Goal: Information Seeking & Learning: Learn about a topic

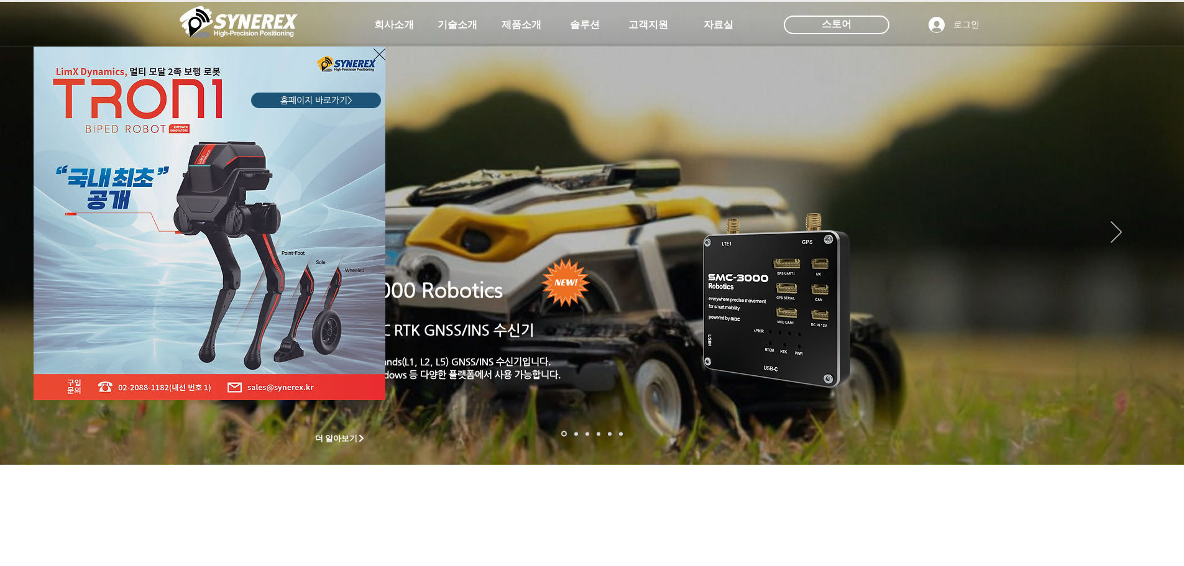
click at [378, 55] on icon "사이트로 돌아가기" at bounding box center [379, 55] width 12 height 16
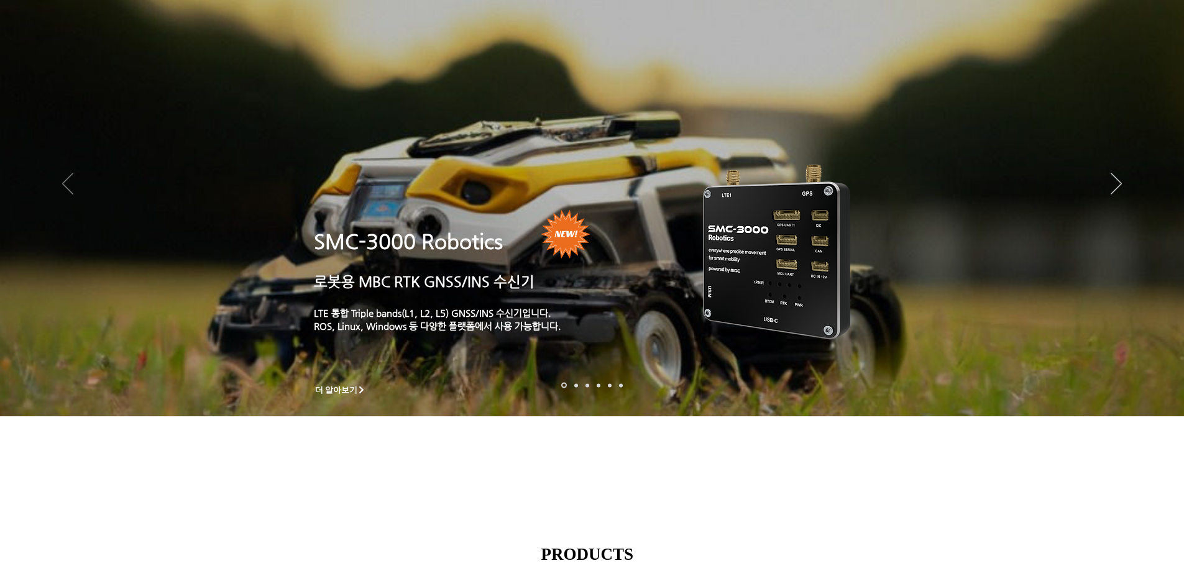
click at [67, 178] on icon "이전" at bounding box center [67, 184] width 11 height 22
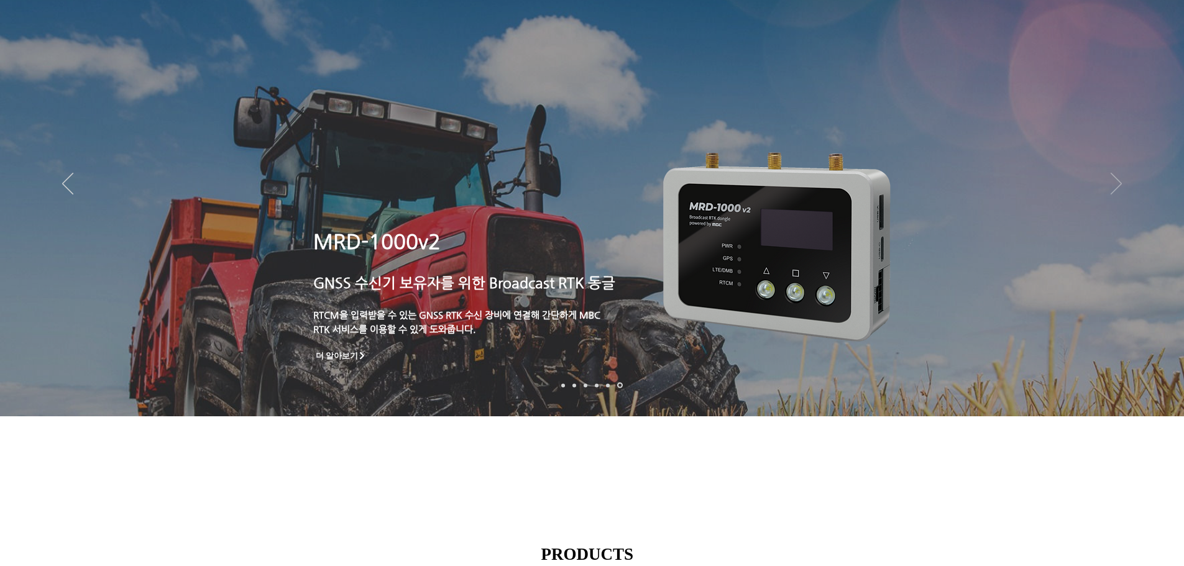
click at [1119, 184] on icon "다음" at bounding box center [1115, 184] width 11 height 22
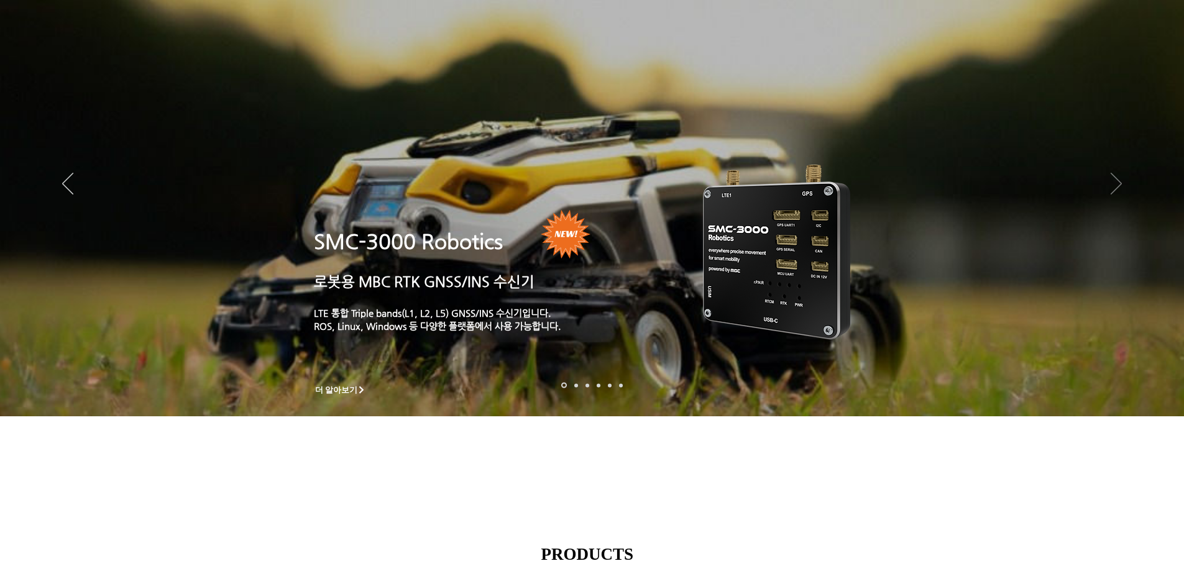
click at [1119, 184] on icon "다음" at bounding box center [1115, 184] width 11 height 22
click at [1119, 181] on icon "다음" at bounding box center [1115, 184] width 11 height 22
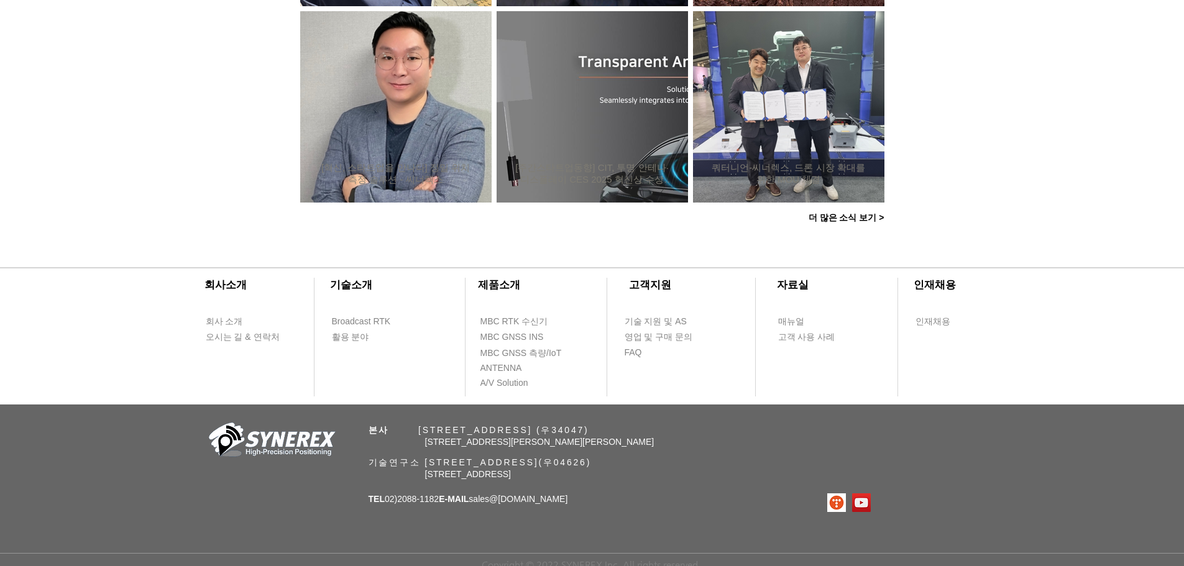
scroll to position [1198, 0]
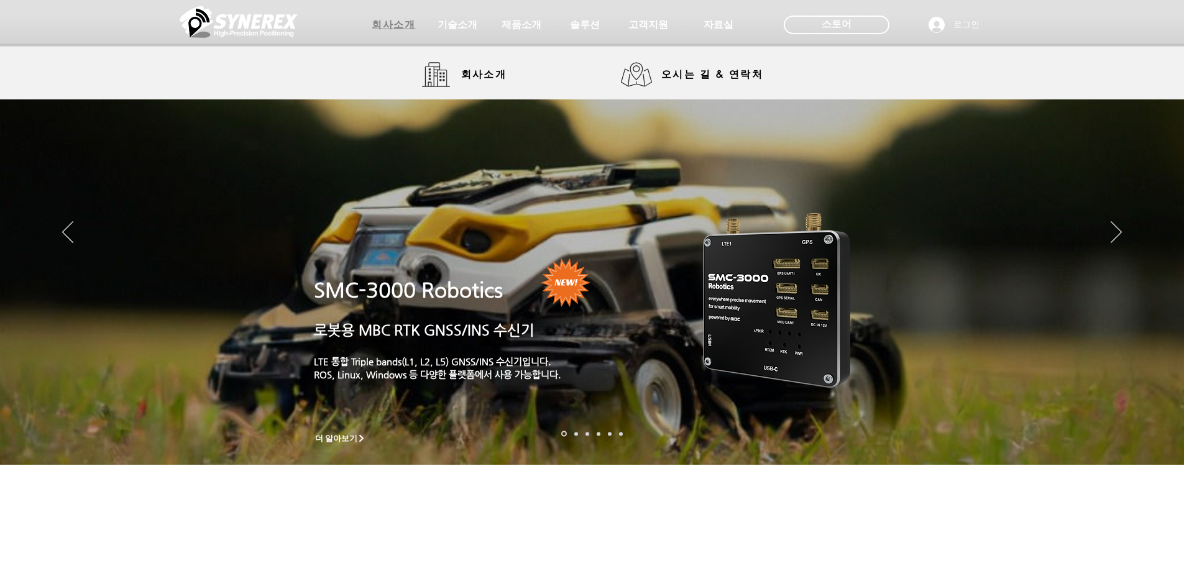
click at [386, 27] on span "회사소개" at bounding box center [393, 25] width 43 height 13
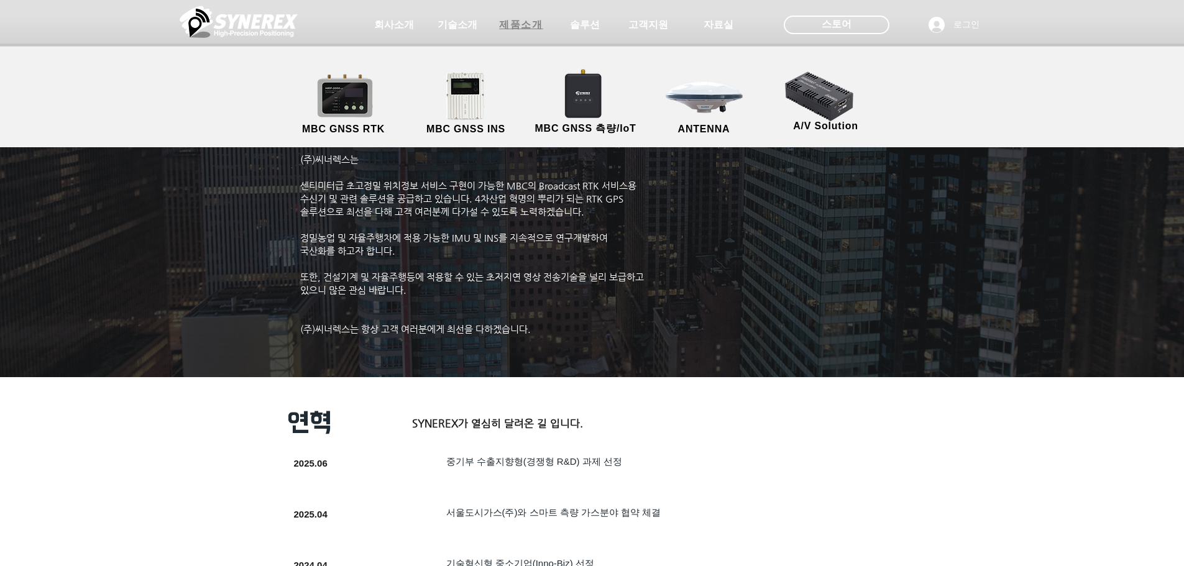
click at [525, 27] on span "제품소개" at bounding box center [520, 25] width 43 height 13
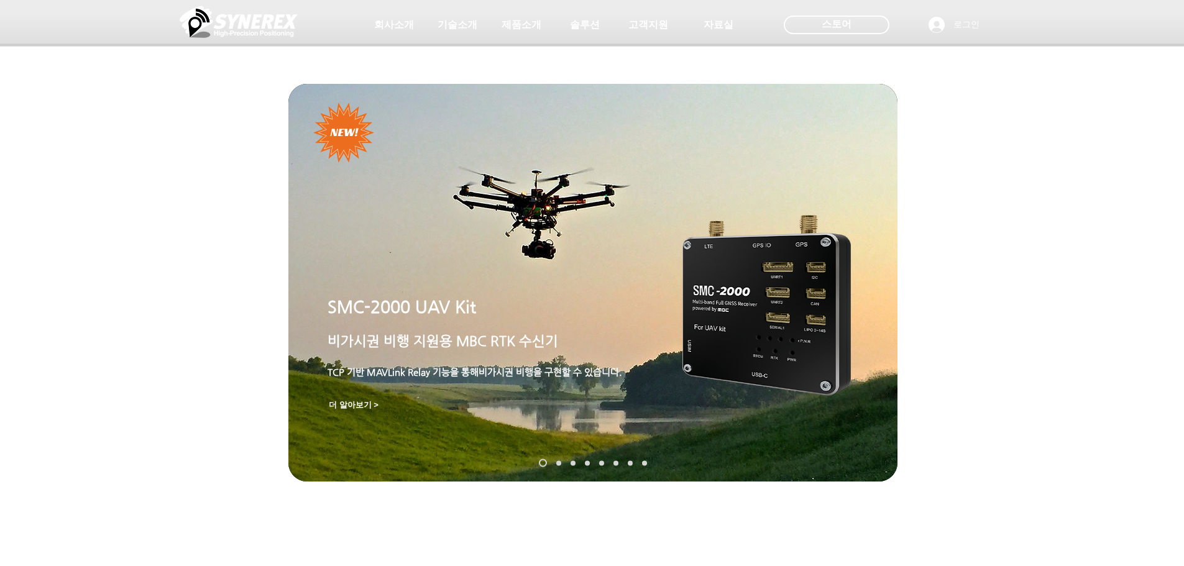
click at [560, 462] on link "SynRTK" at bounding box center [558, 462] width 5 height 5
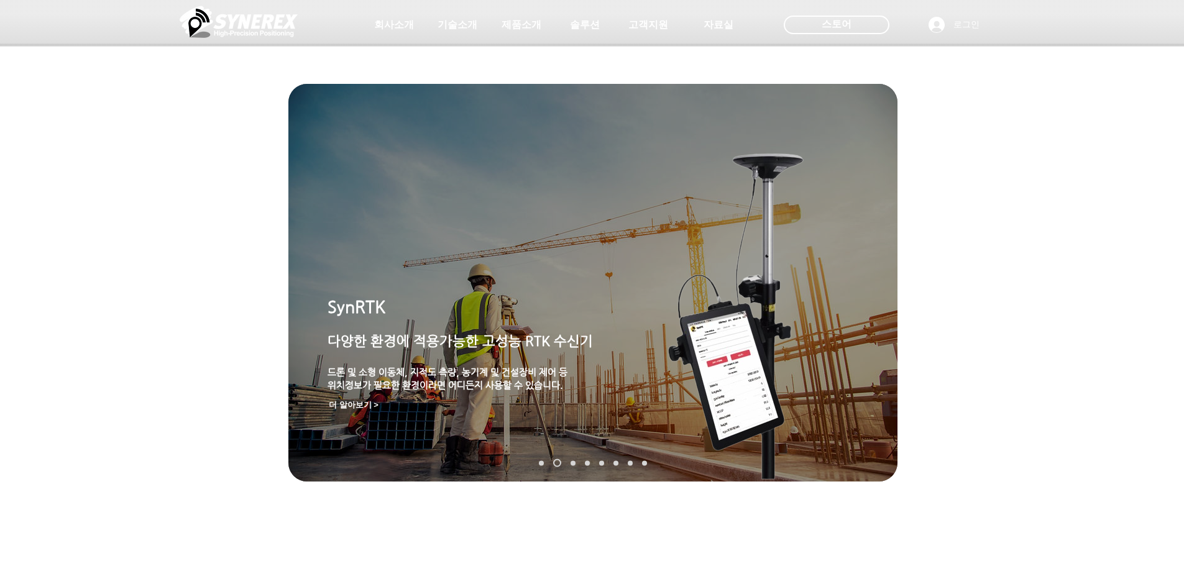
click at [572, 463] on link "MGI-2000" at bounding box center [572, 462] width 5 height 5
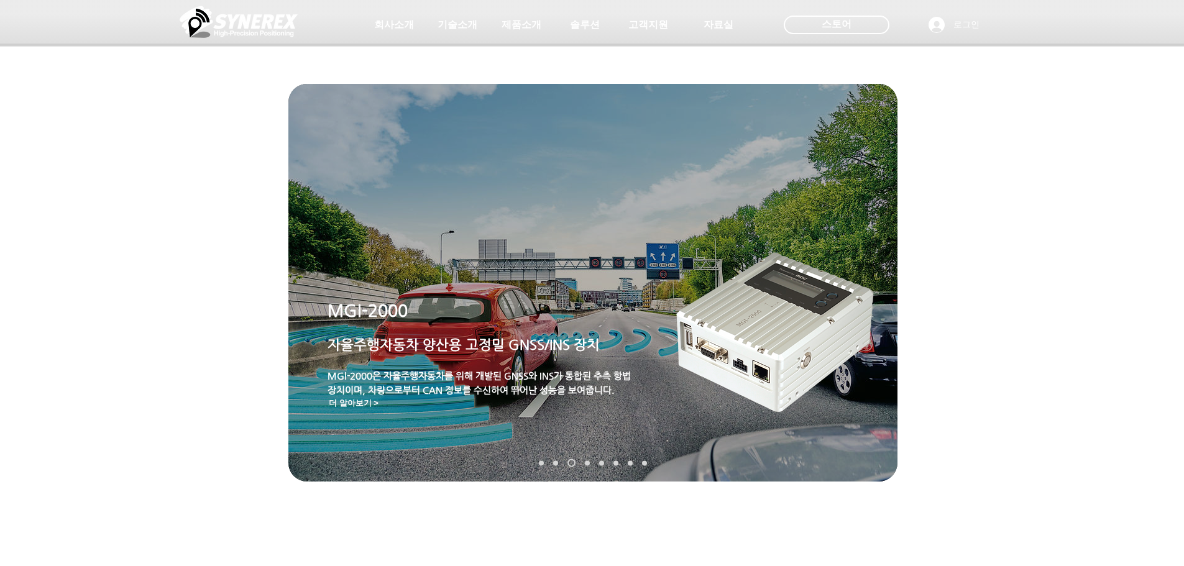
click at [588, 464] on link "MRP-2000" at bounding box center [587, 462] width 5 height 5
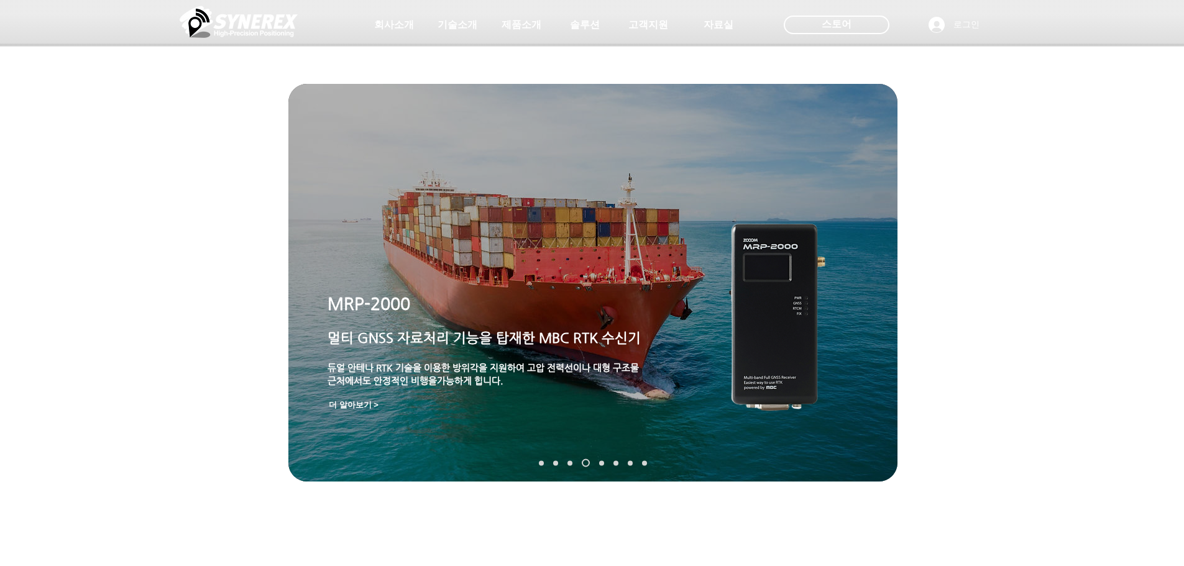
click at [601, 463] on link "TDR-3000" at bounding box center [601, 462] width 5 height 5
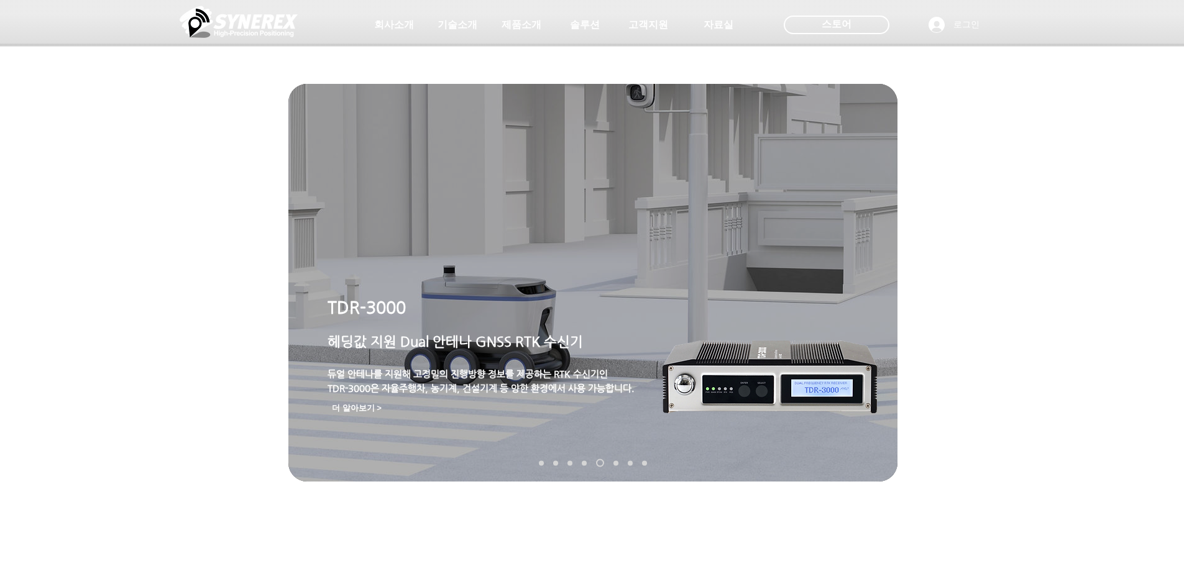
click at [613, 462] on link "MDU-2000" at bounding box center [615, 462] width 5 height 5
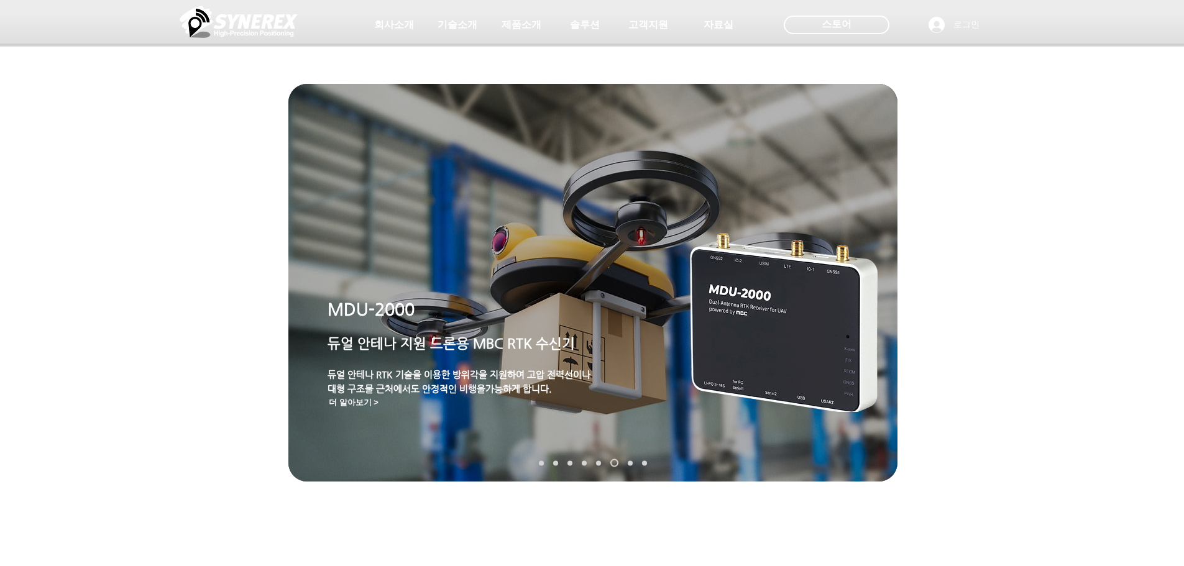
click at [632, 462] on nav "슬라이드" at bounding box center [592, 463] width 117 height 8
click at [629, 463] on link "TDR-2000" at bounding box center [629, 462] width 5 height 5
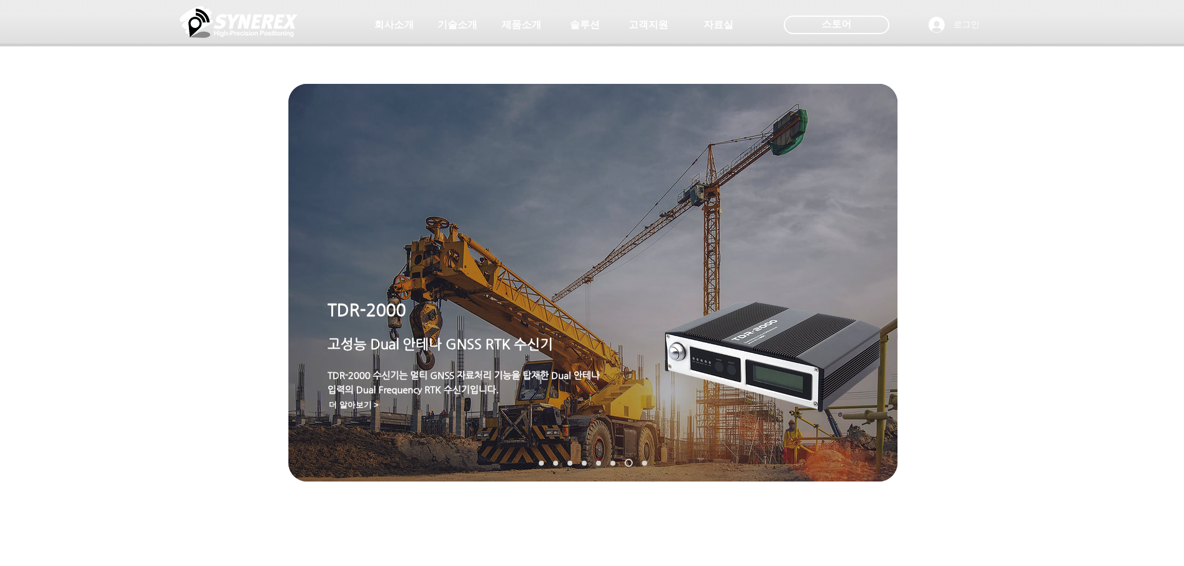
click at [644, 463] on link "TDR-1000T" at bounding box center [644, 462] width 5 height 5
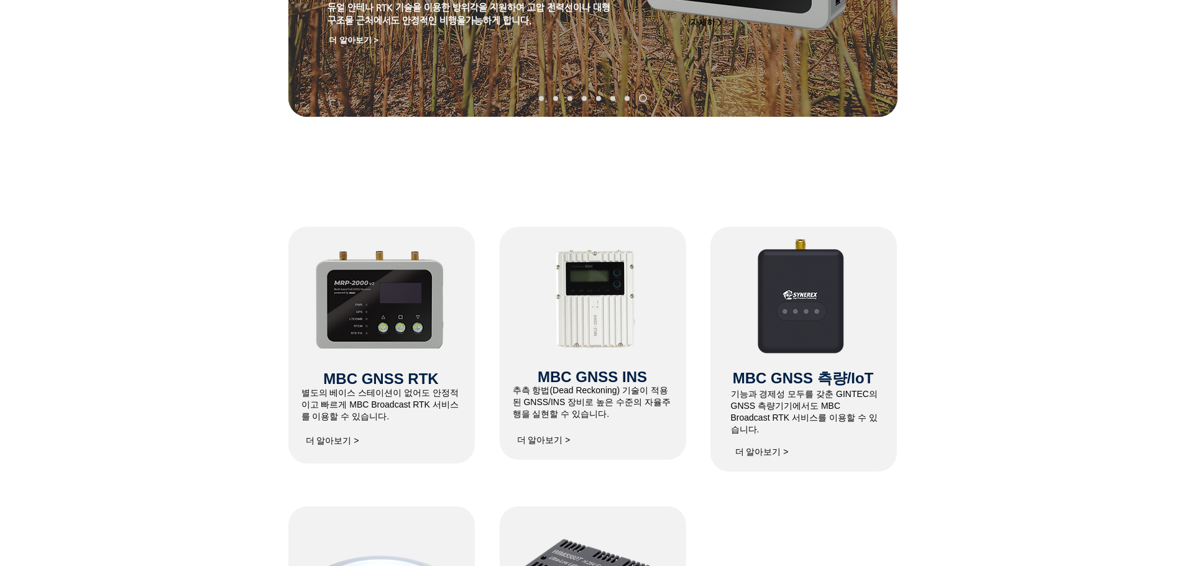
scroll to position [497, 0]
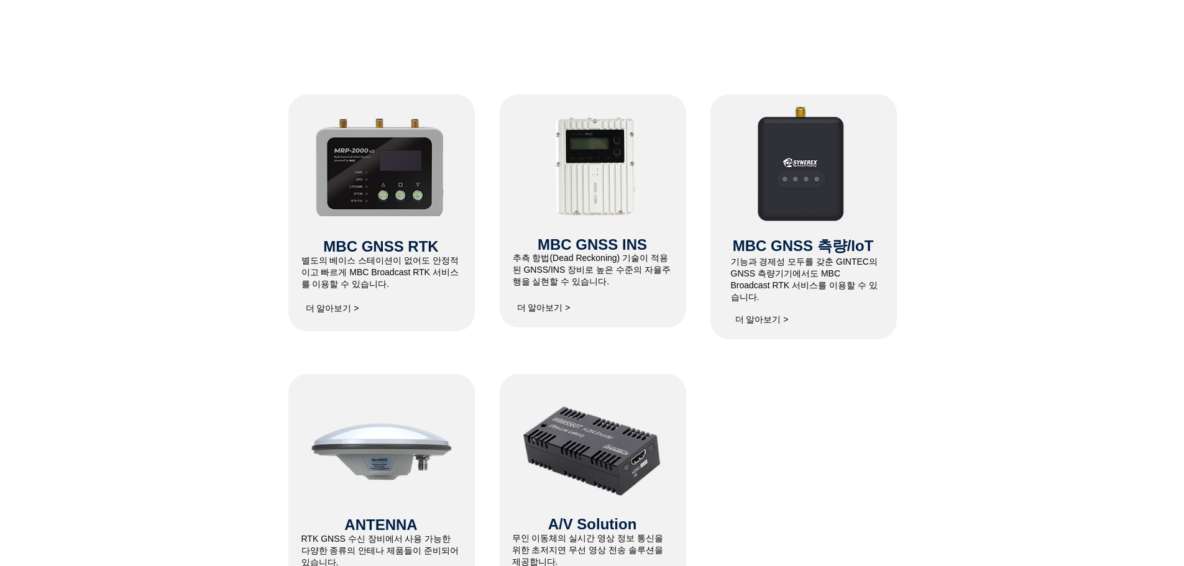
click at [762, 314] on span "더 알아보기 >" at bounding box center [761, 319] width 53 height 11
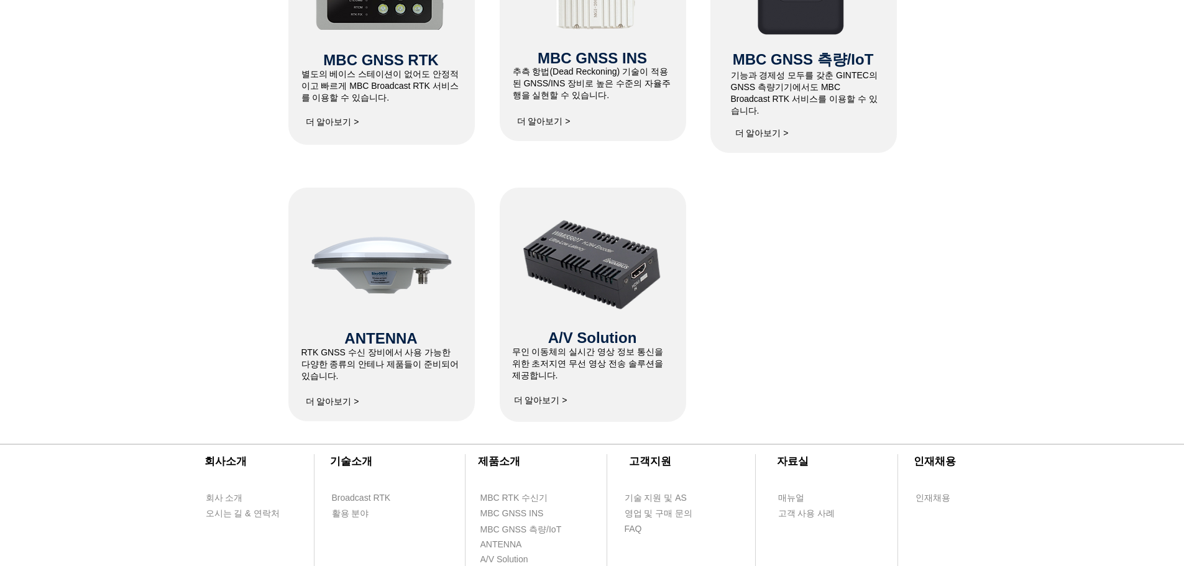
click at [319, 403] on span "더 알아보기 >" at bounding box center [332, 401] width 53 height 11
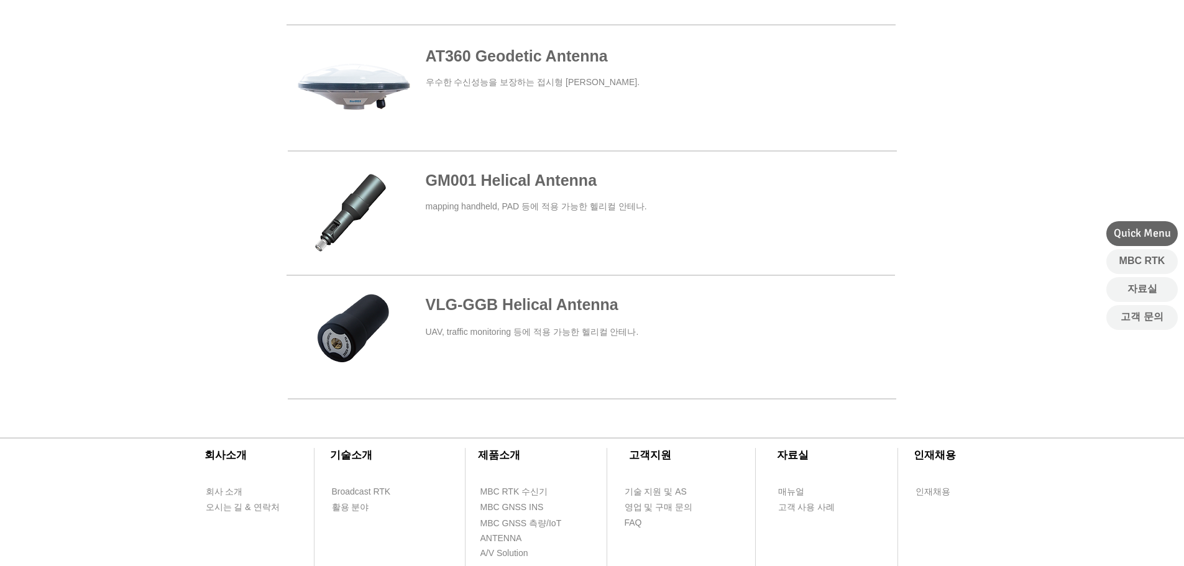
scroll to position [497, 0]
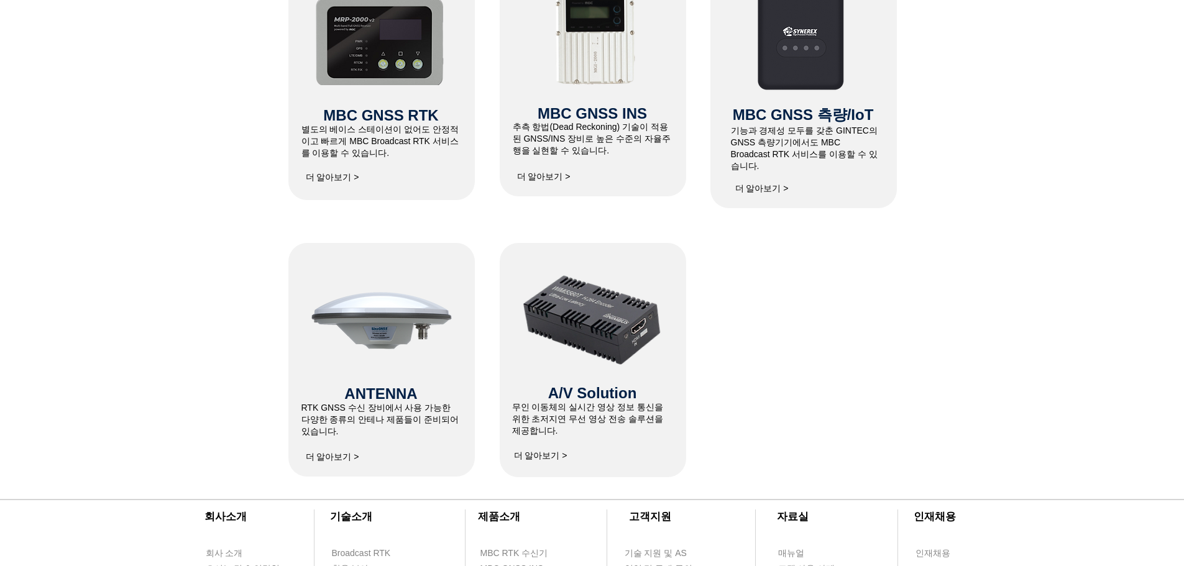
scroll to position [559, 0]
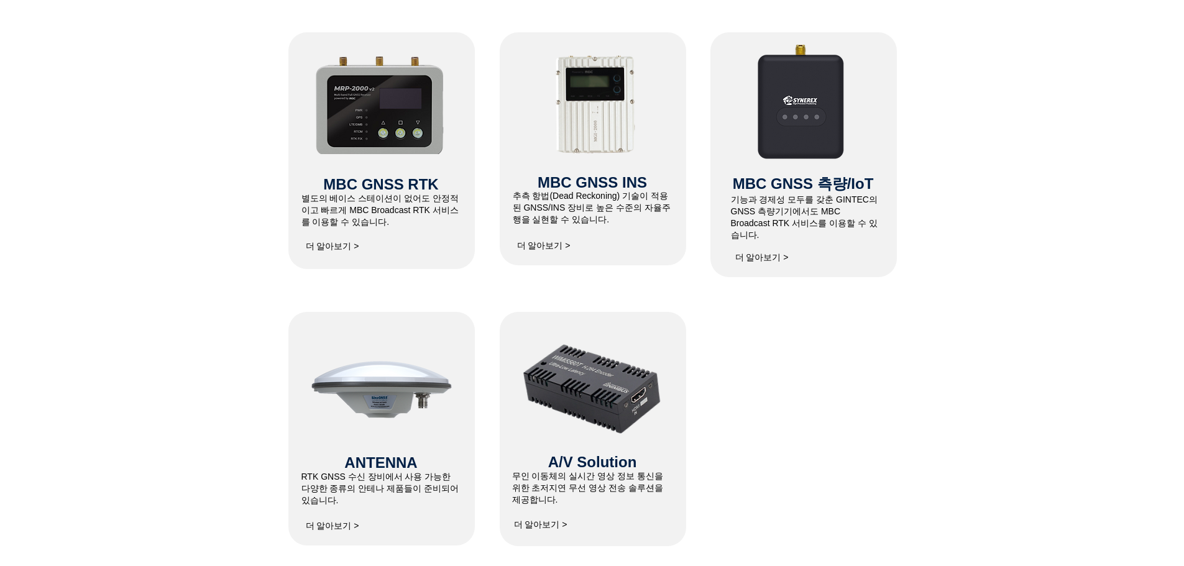
click at [326, 246] on span "더 알아보기 >" at bounding box center [332, 246] width 53 height 11
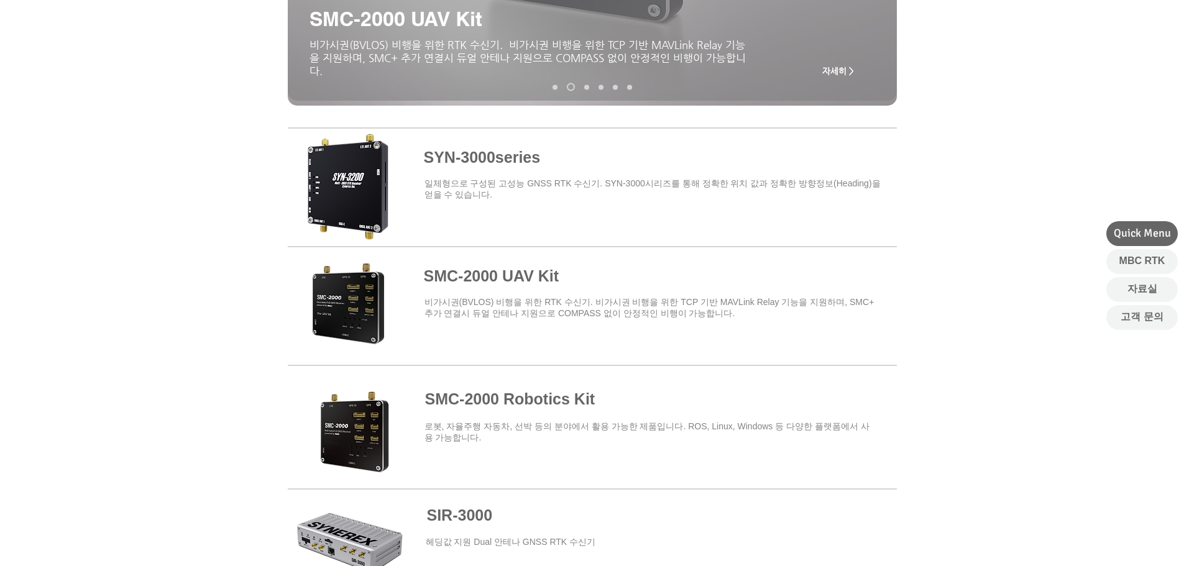
scroll to position [373, 0]
click at [488, 157] on span at bounding box center [592, 185] width 609 height 109
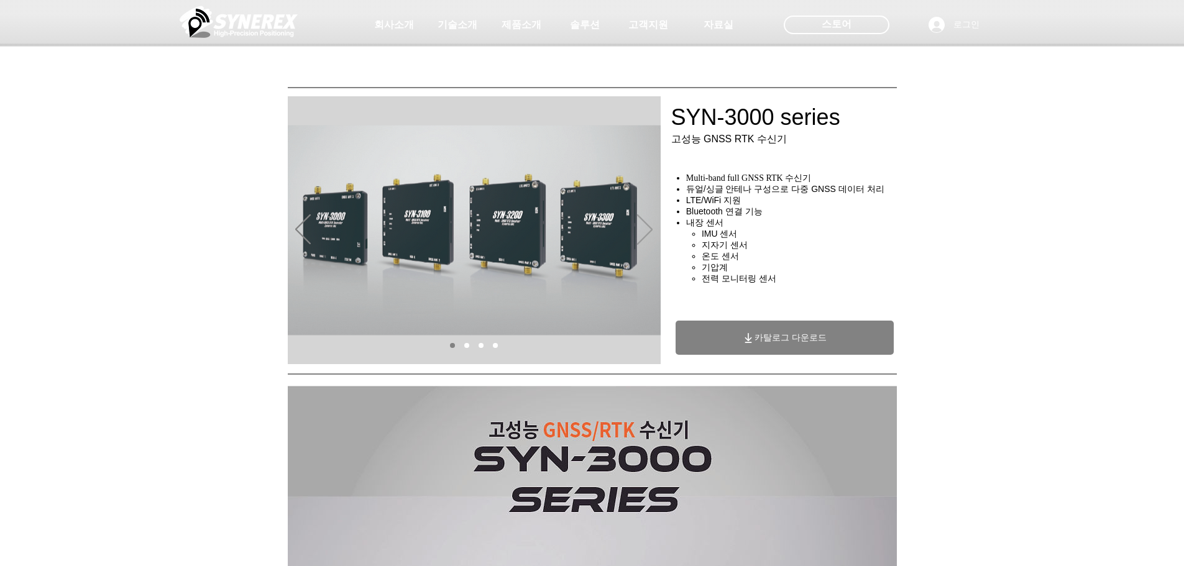
click at [646, 229] on icon "다음" at bounding box center [645, 229] width 16 height 30
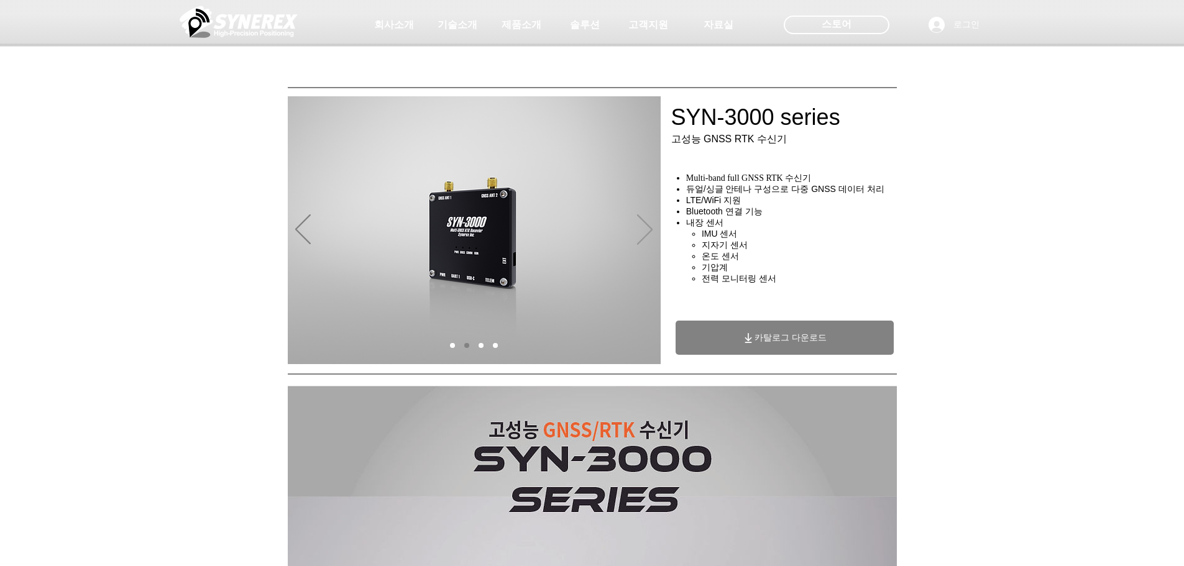
click at [646, 229] on icon "다음" at bounding box center [645, 229] width 16 height 30
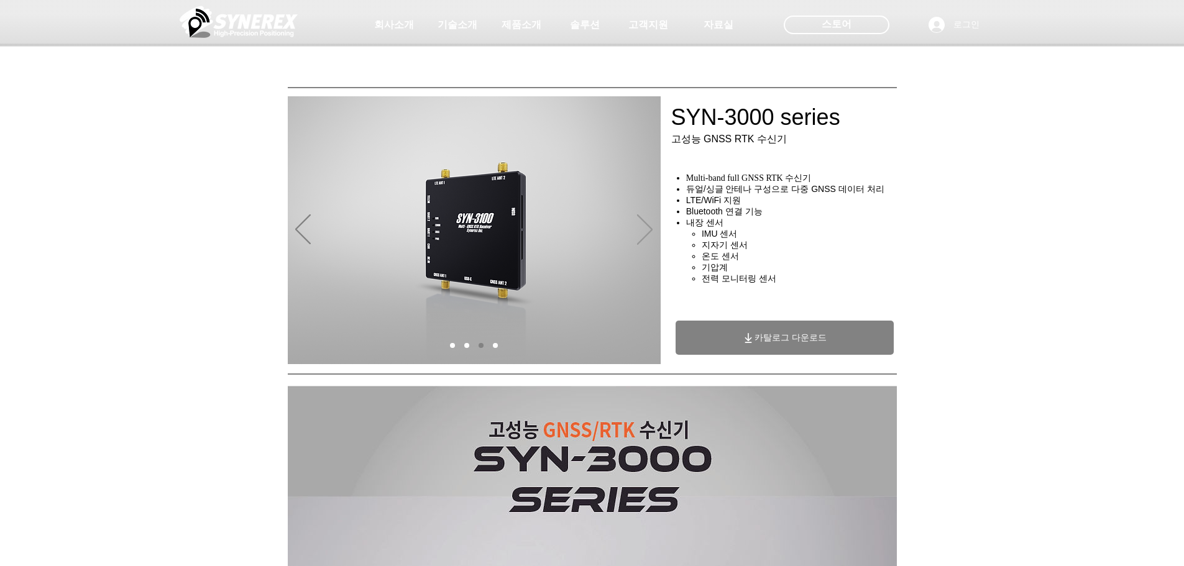
click at [646, 229] on icon "다음" at bounding box center [645, 229] width 16 height 30
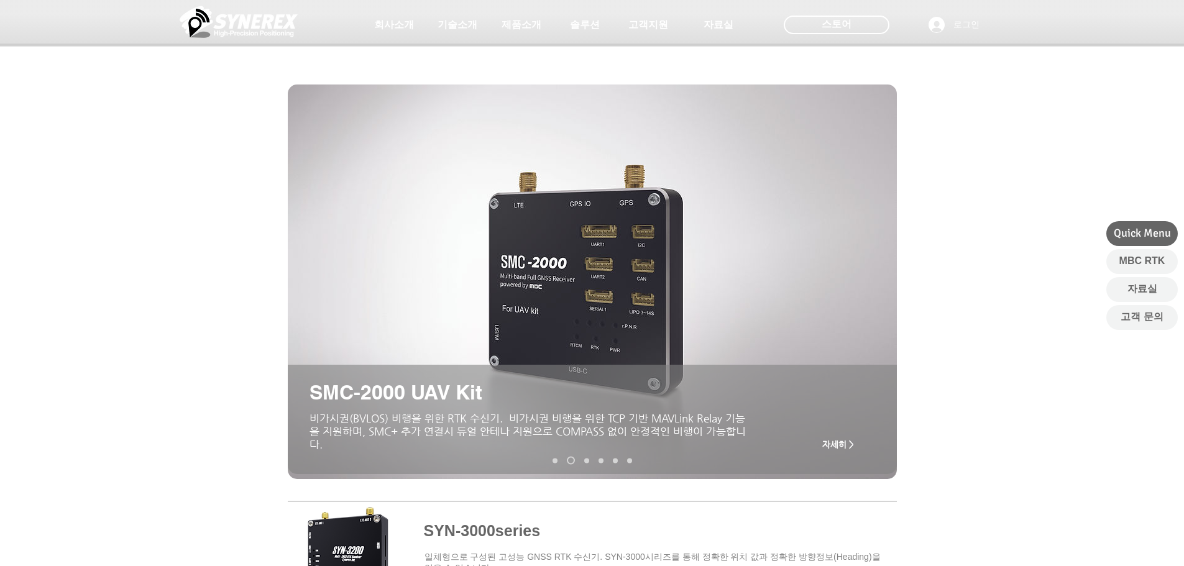
click at [261, 22] on img at bounding box center [239, 21] width 118 height 37
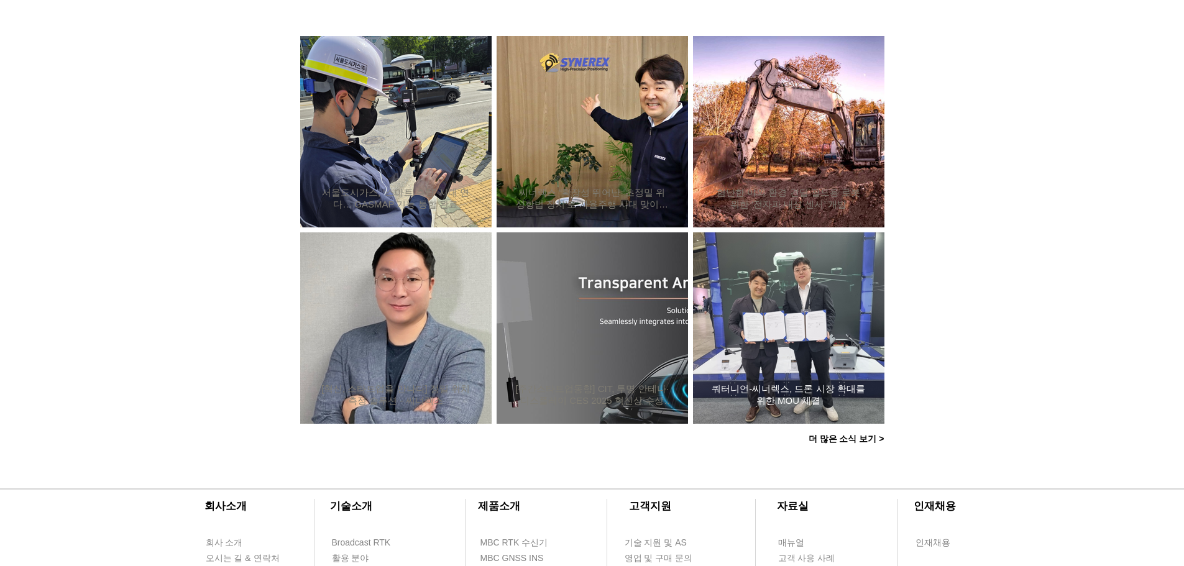
scroll to position [932, 0]
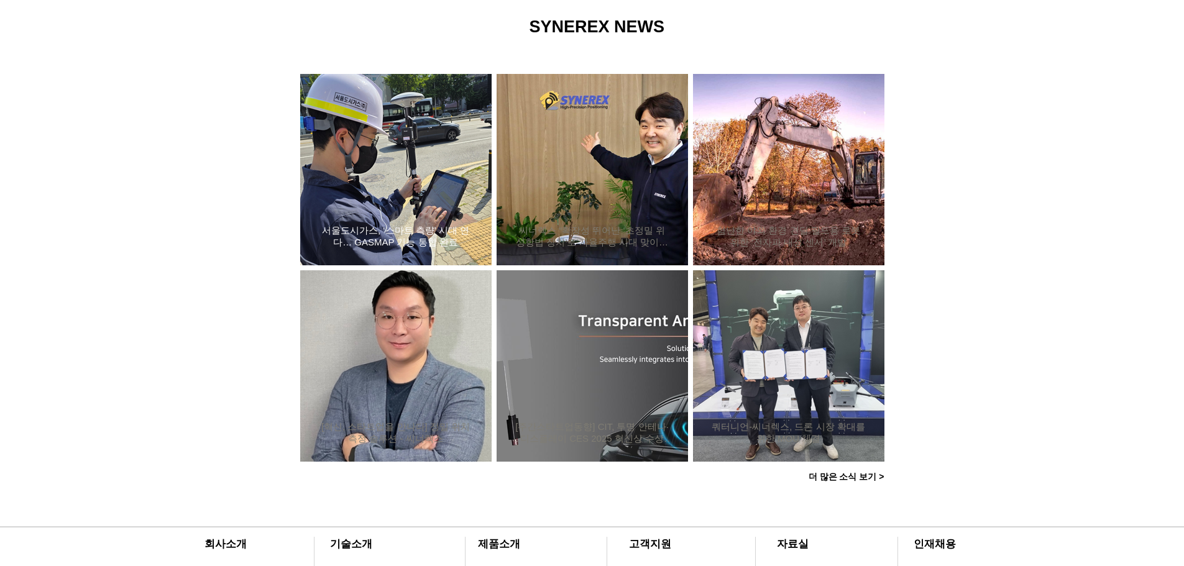
click at [422, 229] on h2 "서울도시가스, ‘스마트 측량’ 시대 연다… GASMAP 기능 통합 완료" at bounding box center [396, 237] width 154 height 24
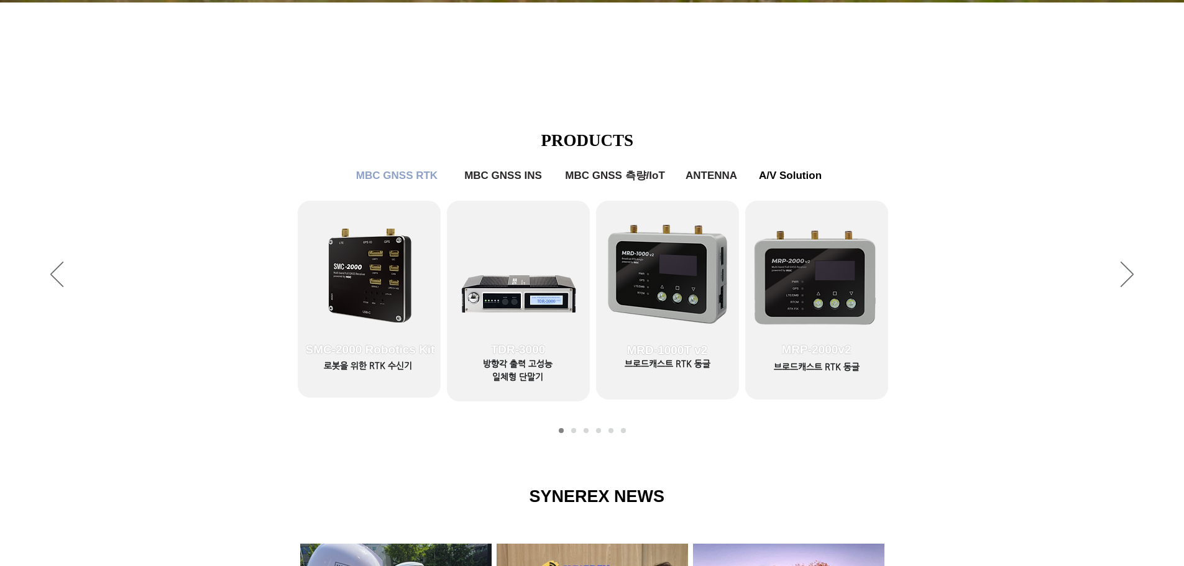
scroll to position [249, 0]
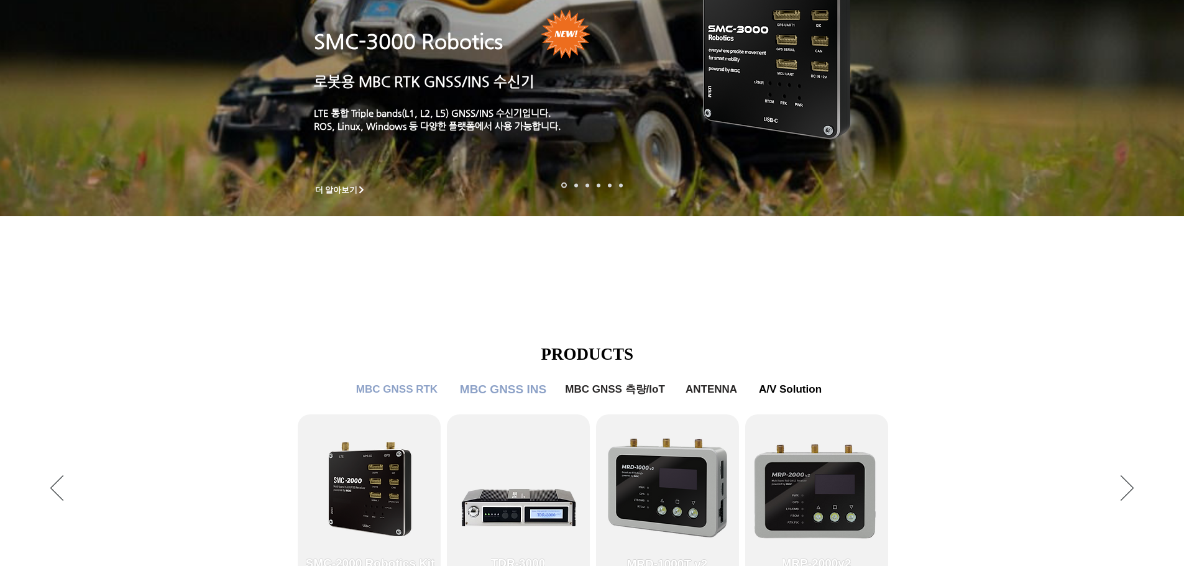
click at [516, 393] on span "MBC GNSS INS" at bounding box center [503, 390] width 86 height 14
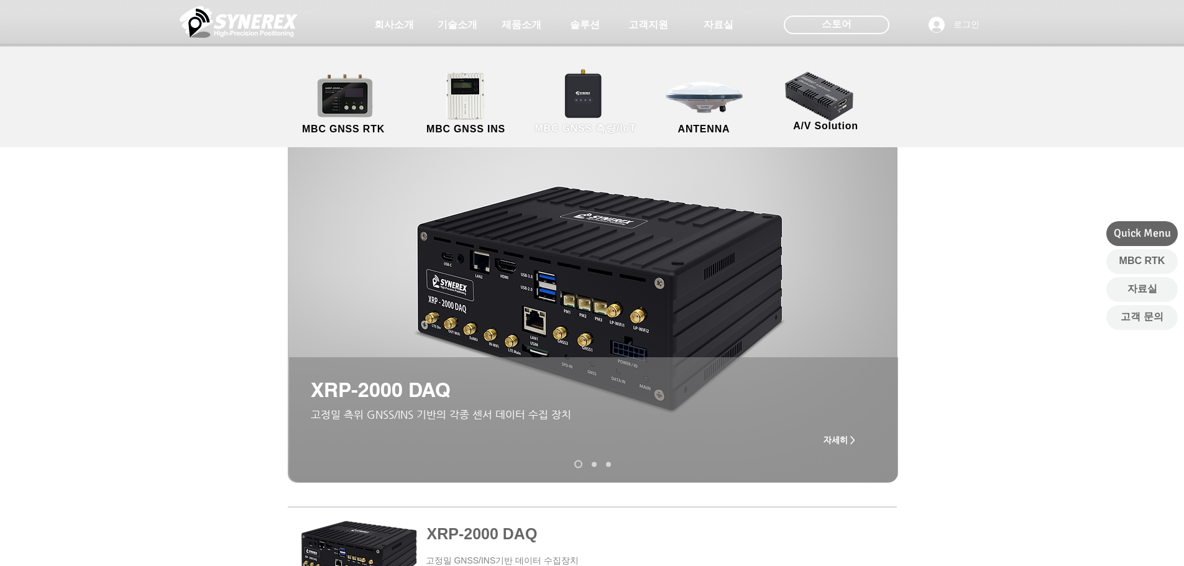
click at [590, 103] on link "MBC GNSS 측량/IoT" at bounding box center [585, 103] width 121 height 65
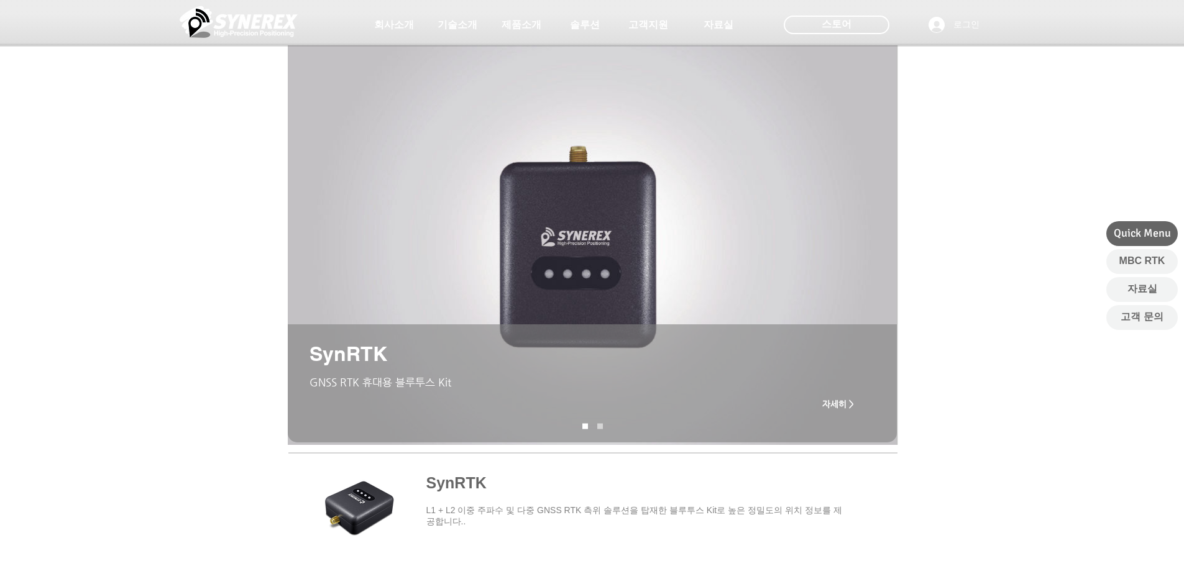
scroll to position [373, 0]
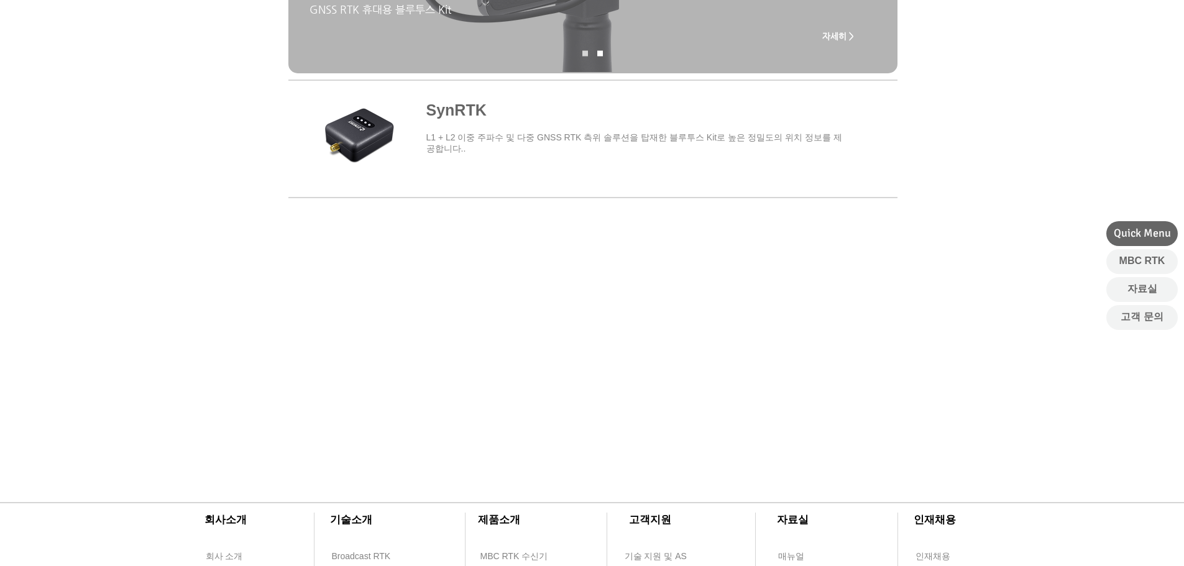
click at [734, 137] on span "main content" at bounding box center [592, 137] width 609 height 116
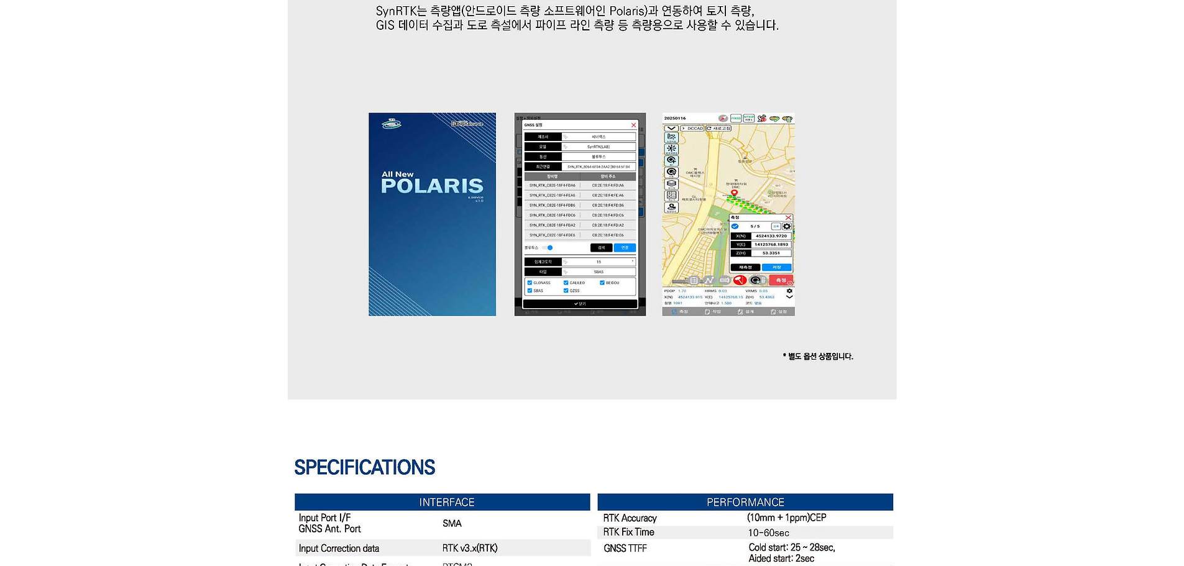
scroll to position [2734, 0]
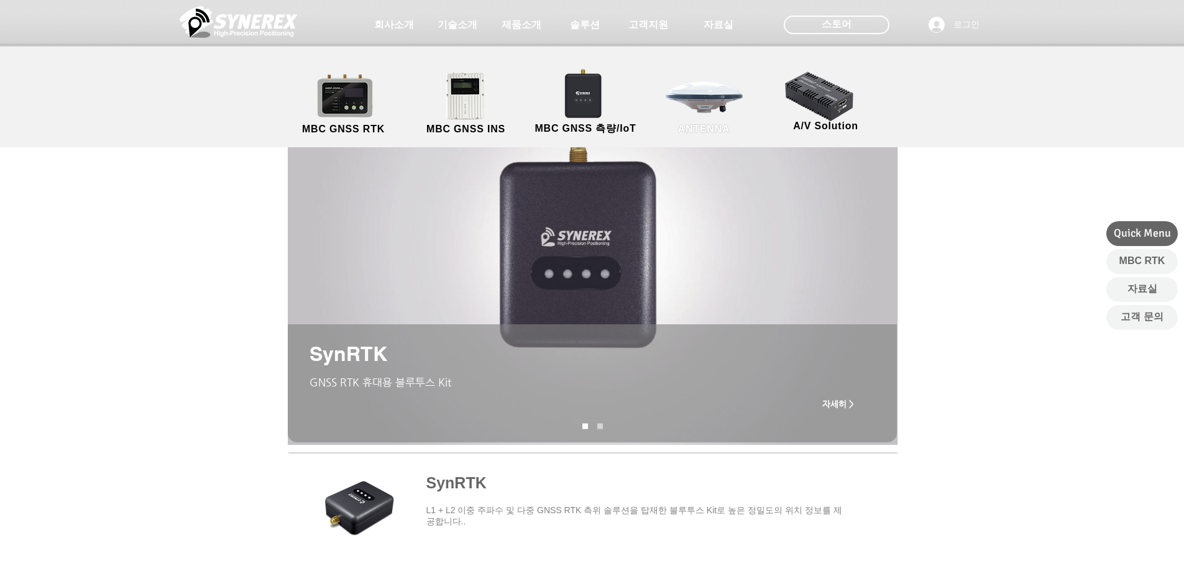
click at [709, 99] on link "ANTENNA" at bounding box center [704, 103] width 112 height 65
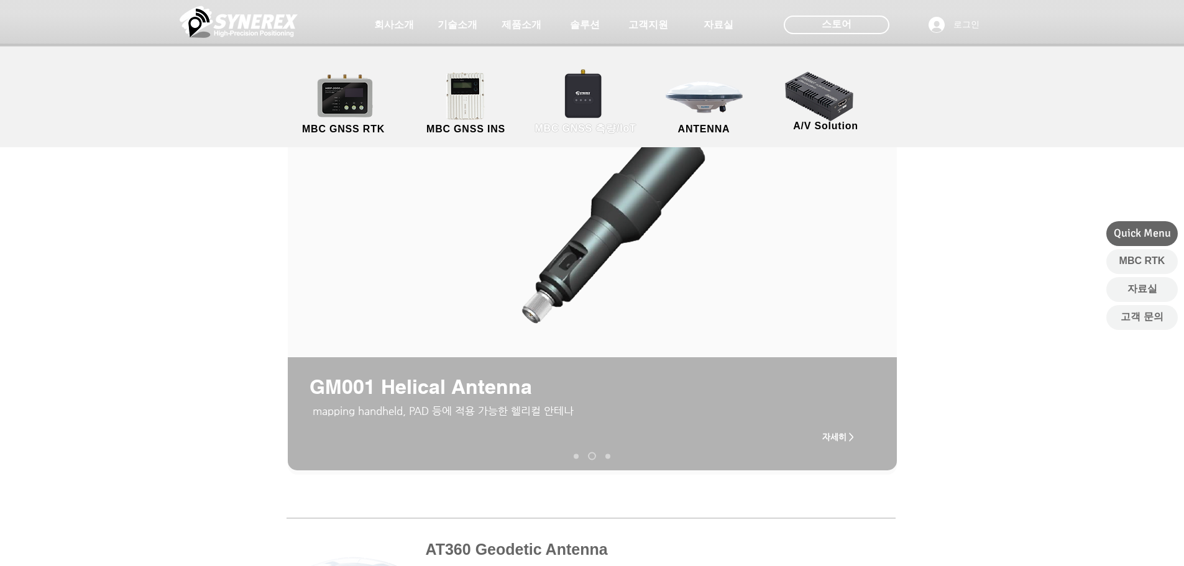
click at [590, 104] on link "MBC GNSS 측량/IoT" at bounding box center [585, 103] width 121 height 65
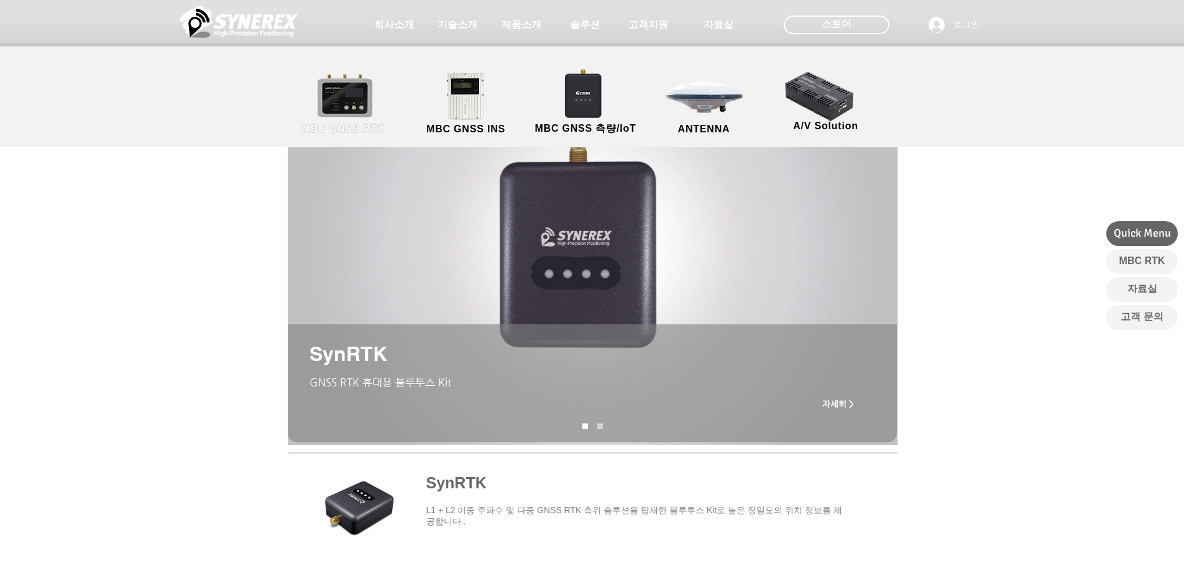
click at [366, 103] on link "MBC GNSS RTK" at bounding box center [344, 103] width 112 height 65
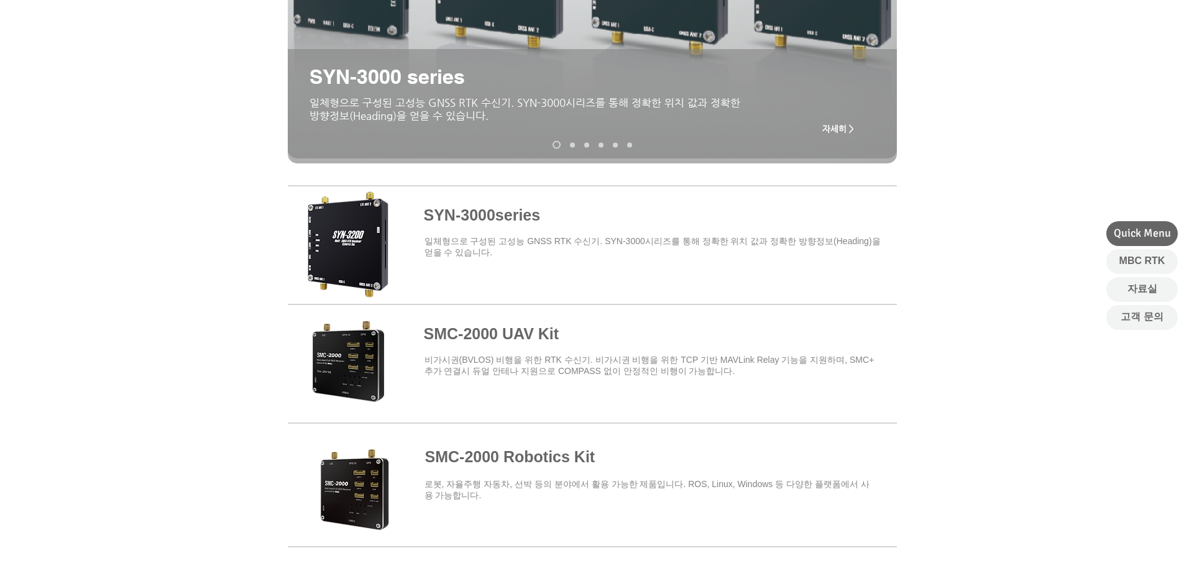
scroll to position [121, 0]
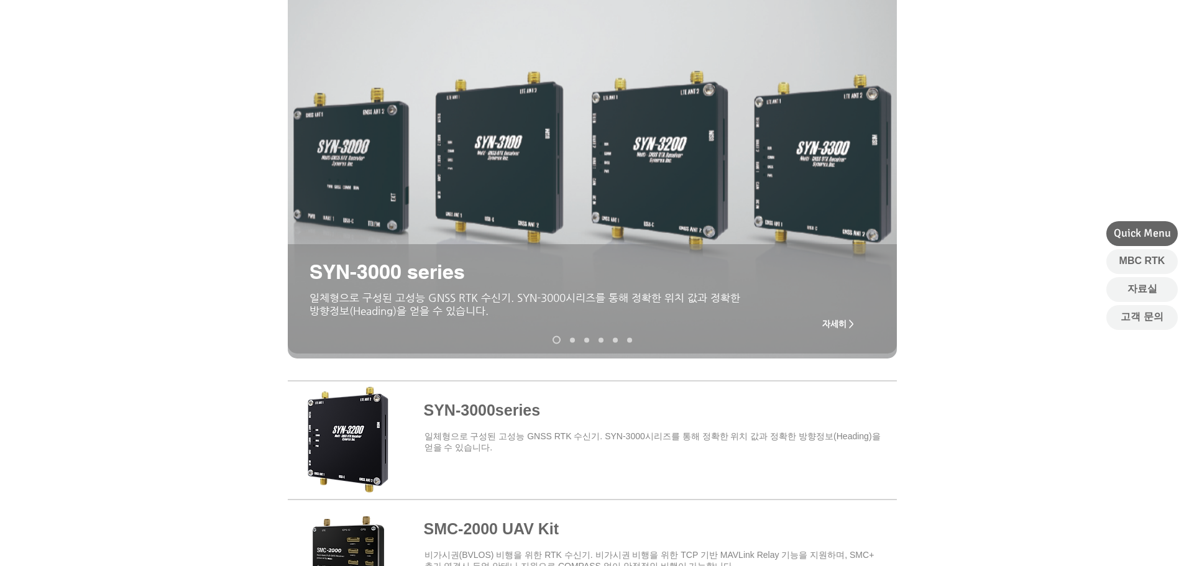
click at [840, 326] on span "자세히 >" at bounding box center [838, 324] width 32 height 10
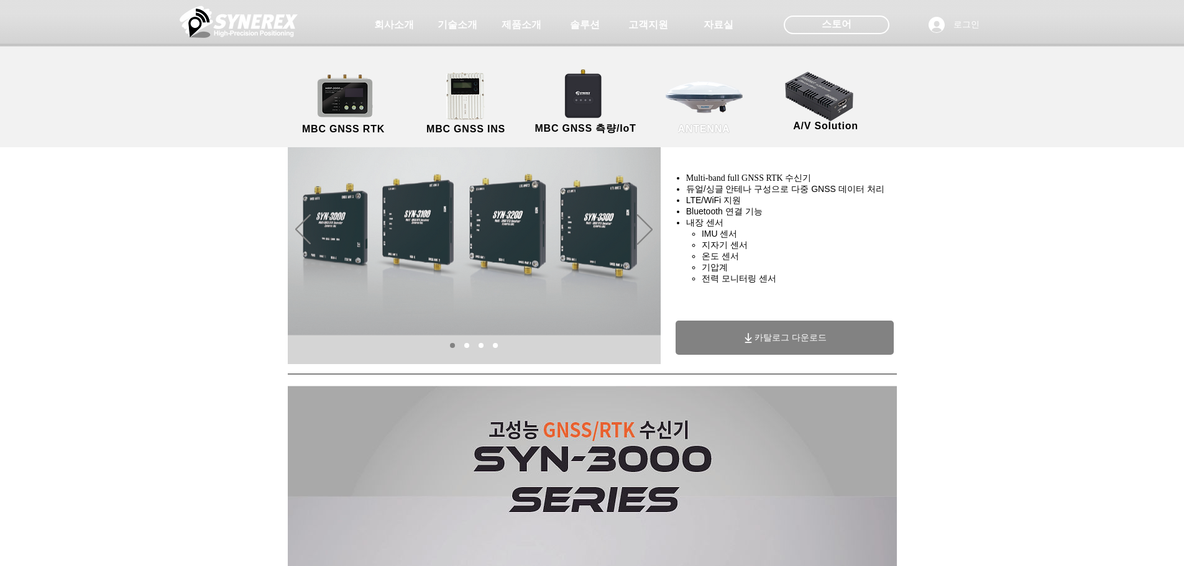
click at [719, 102] on link "ANTENNA" at bounding box center [704, 103] width 112 height 65
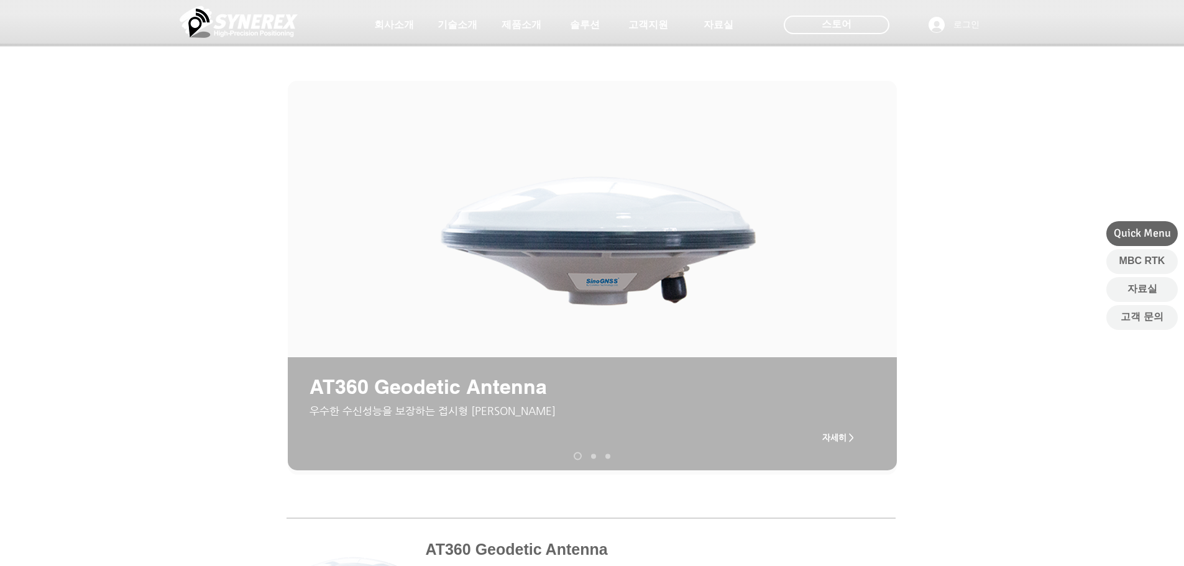
click at [845, 433] on span "자세히 >" at bounding box center [838, 437] width 50 height 25
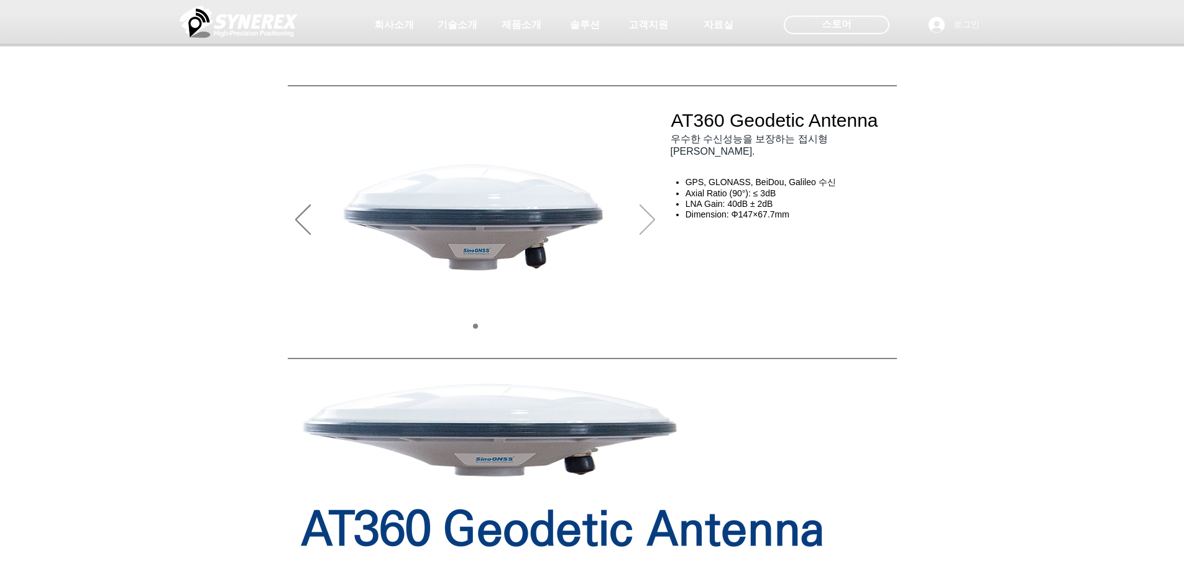
click at [647, 222] on icon "다음" at bounding box center [647, 219] width 16 height 30
